Goal: Check status: Check status

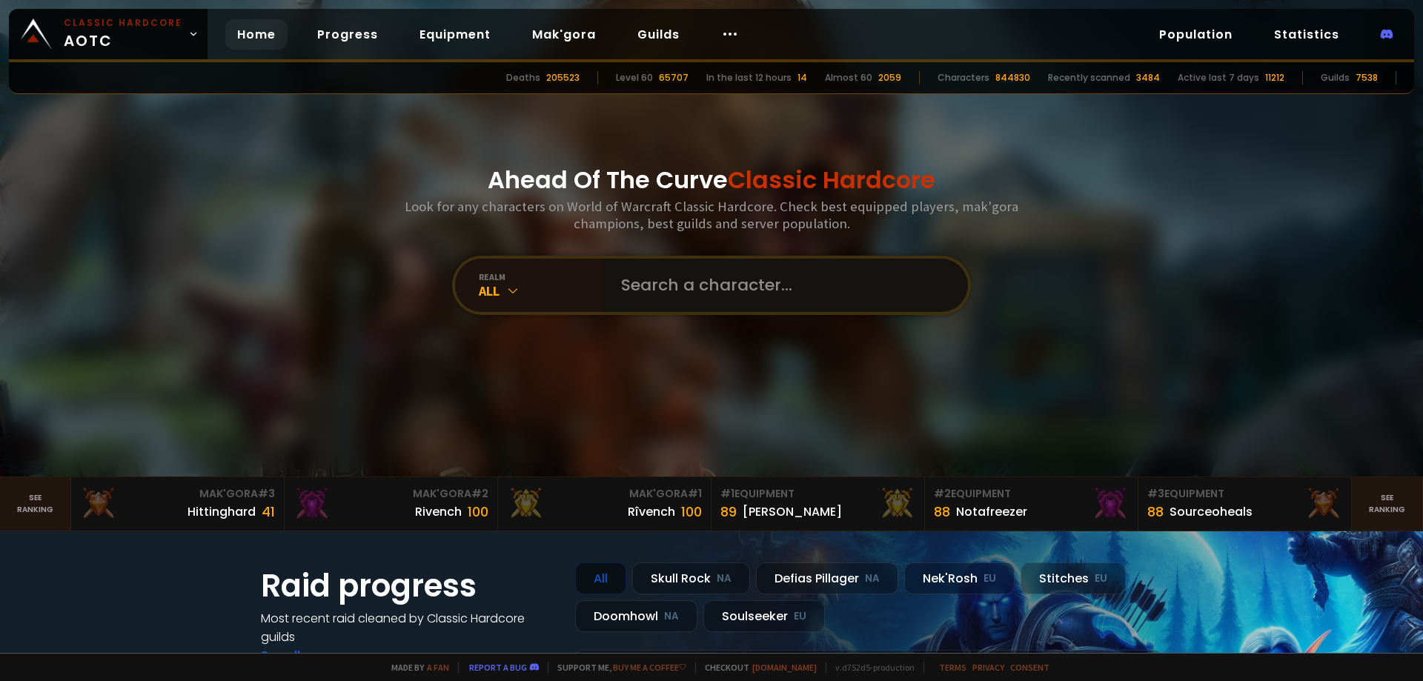
click at [695, 278] on input "text" at bounding box center [781, 285] width 338 height 53
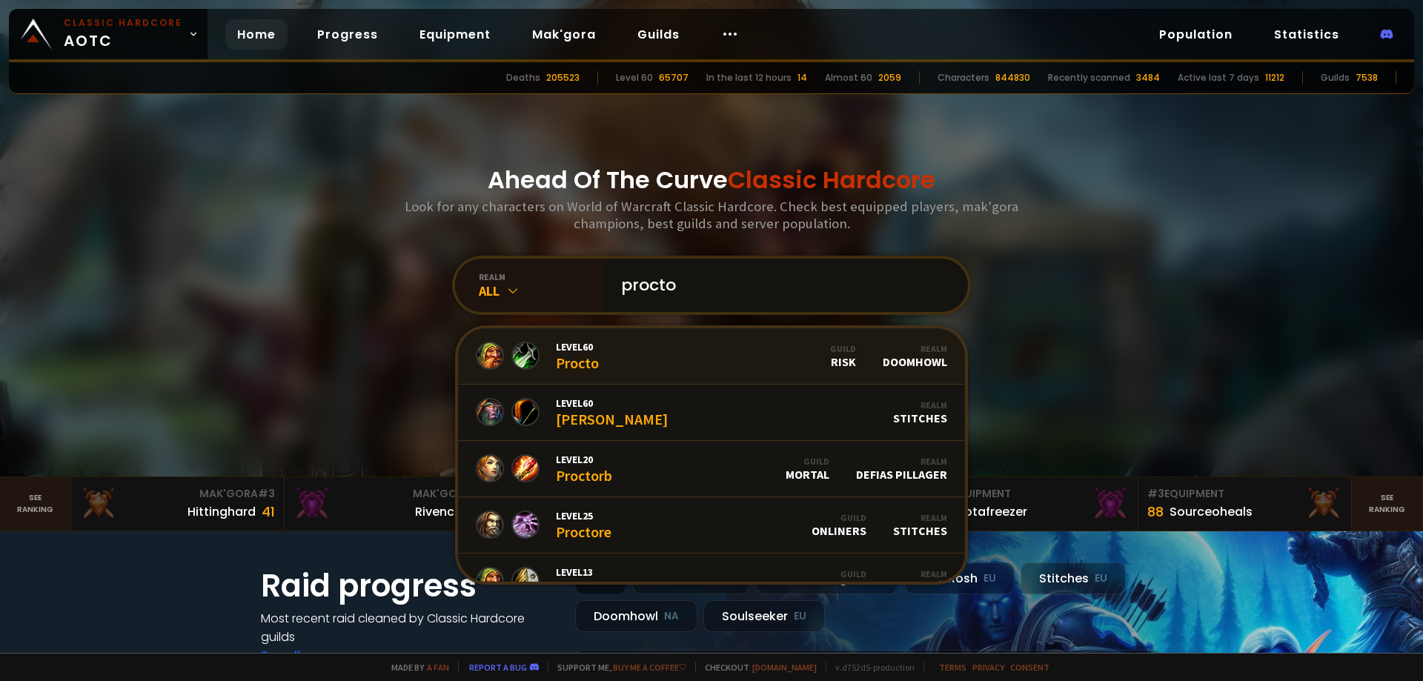
type input "procto"
click at [559, 349] on span "Level 60" at bounding box center [577, 346] width 43 height 13
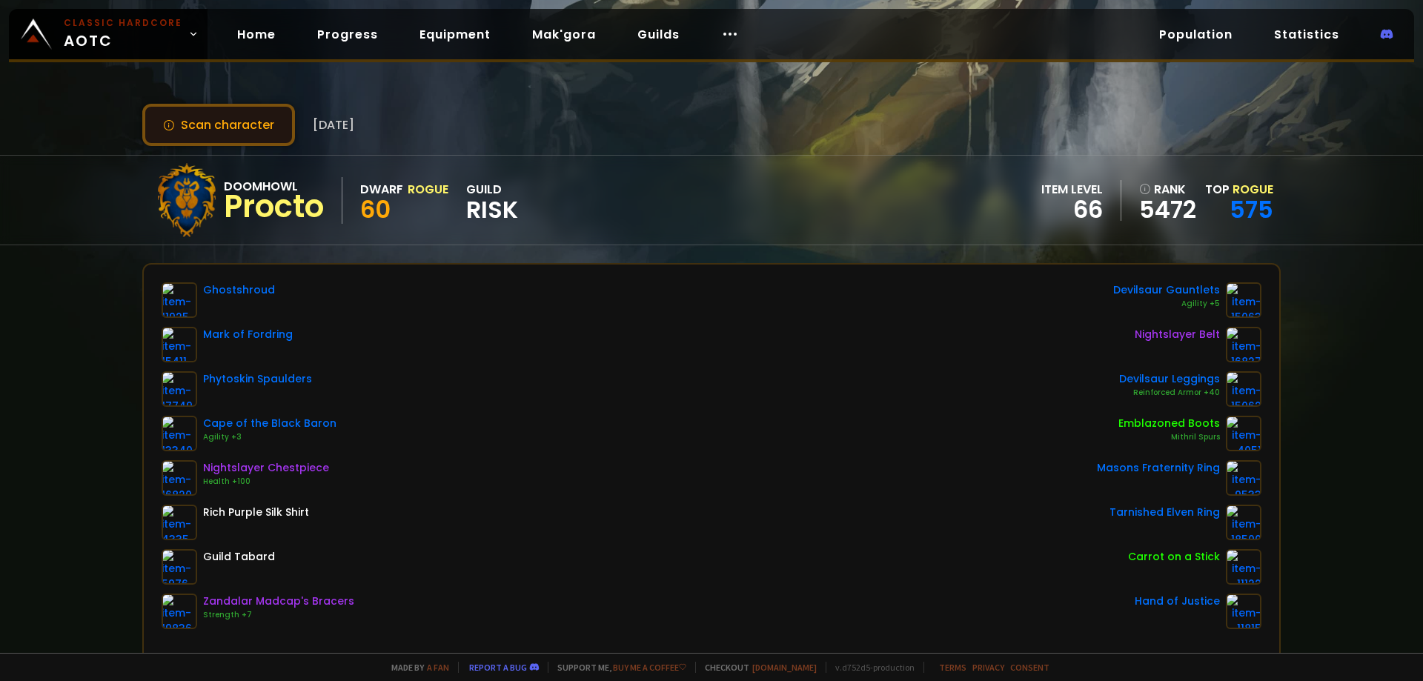
click at [248, 136] on button "Scan character" at bounding box center [218, 125] width 153 height 42
click at [216, 117] on button "Scan character" at bounding box center [218, 125] width 153 height 42
click at [234, 122] on button "Scan character" at bounding box center [218, 125] width 153 height 42
